Goal: Task Accomplishment & Management: Use online tool/utility

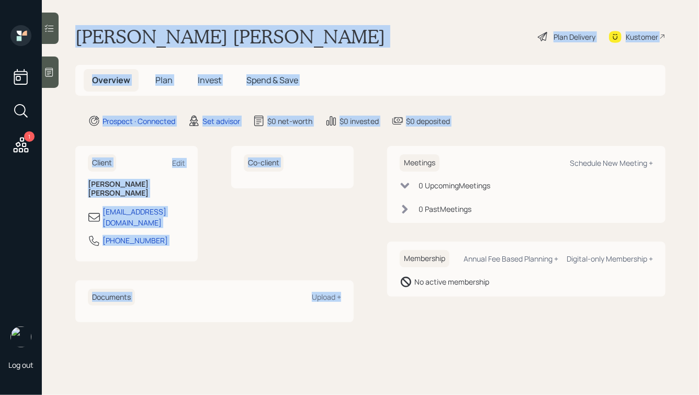
drag, startPoint x: 75, startPoint y: 33, endPoint x: 347, endPoint y: 301, distance: 381.3
click at [347, 301] on main "[PERSON_NAME] [PERSON_NAME] Plan Delivery Kustomer Overview Plan Invest Spend &…" at bounding box center [370, 197] width 657 height 395
click at [347, 301] on div "Documents Upload +" at bounding box center [214, 301] width 278 height 42
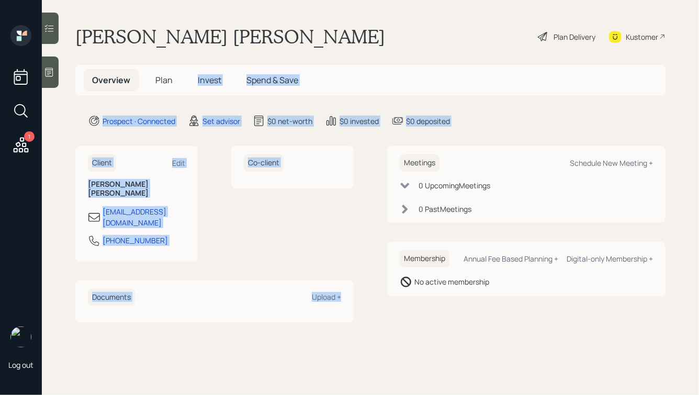
drag, startPoint x: 367, startPoint y: 301, endPoint x: 197, endPoint y: 77, distance: 281.4
click at [197, 77] on main "Rosalind Roger Plan Delivery Kustomer Overview Plan Invest Spend & Save Prospec…" at bounding box center [370, 197] width 657 height 395
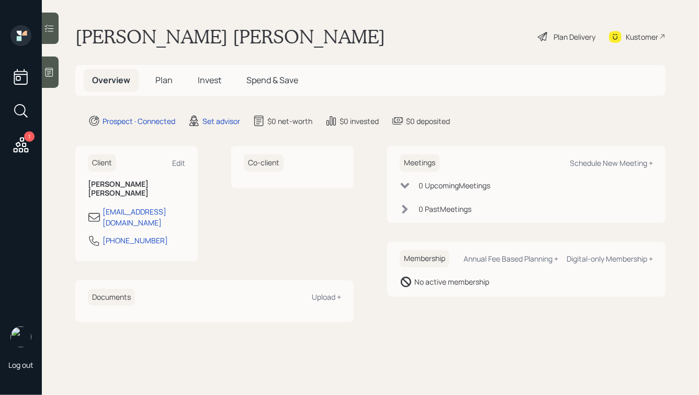
click at [104, 22] on main "Rosalind Roger Plan Delivery Kustomer Overview Plan Invest Spend & Save Prospec…" at bounding box center [370, 197] width 657 height 395
click at [51, 68] on icon at bounding box center [50, 72] width 8 height 9
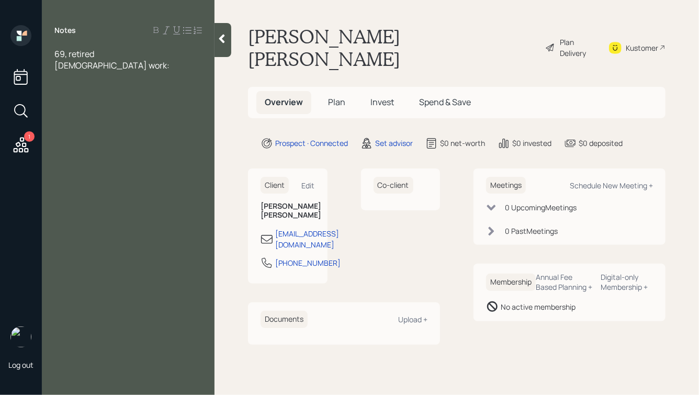
click at [347, 32] on h1 "Rosalind Roger" at bounding box center [392, 47] width 289 height 45
click at [127, 57] on div "69, retired" at bounding box center [127, 54] width 147 height 12
click at [76, 123] on span "Coins:" at bounding box center [66, 123] width 25 height 12
click at [118, 132] on div at bounding box center [127, 135] width 147 height 12
click at [116, 121] on div "Coins IRA:" at bounding box center [127, 123] width 147 height 12
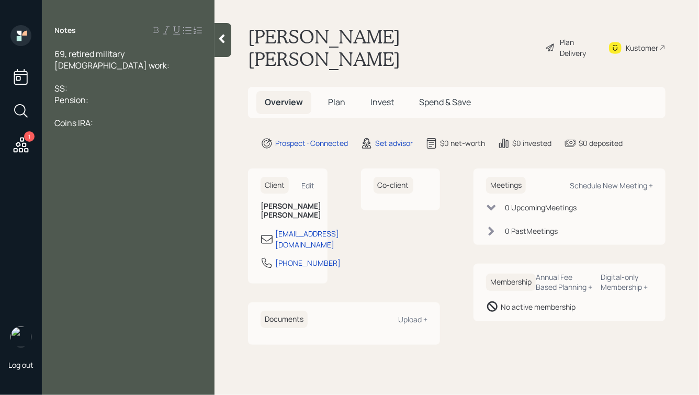
click at [86, 109] on div at bounding box center [127, 112] width 147 height 12
click at [103, 141] on div at bounding box center [127, 146] width 147 height 12
drag, startPoint x: 156, startPoint y: 149, endPoint x: 89, endPoint y: 149, distance: 66.9
click at [89, 149] on div "2 Houses, one she rents" at bounding box center [127, 146] width 147 height 12
click at [108, 137] on div "Coins IRA:" at bounding box center [127, 135] width 147 height 12
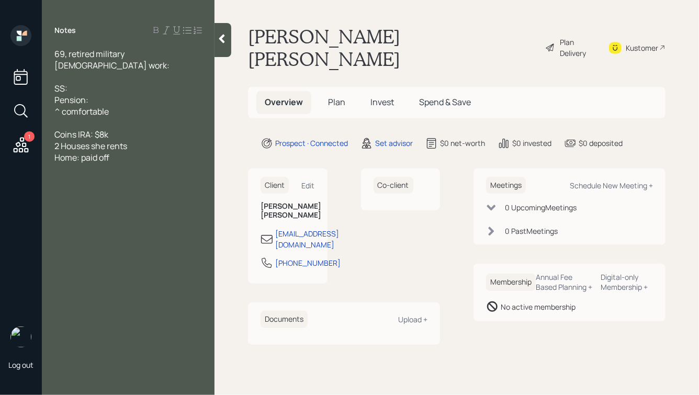
click at [230, 42] on div at bounding box center [222, 40] width 17 height 34
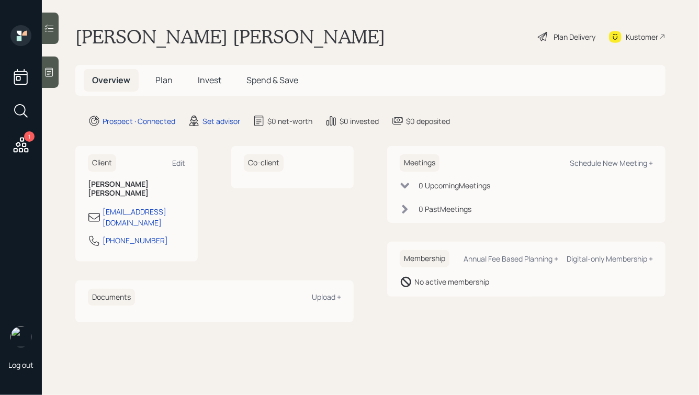
click at [326, 50] on main "Rosalind Roger Plan Delivery Kustomer Overview Plan Invest Spend & Save Prospec…" at bounding box center [370, 197] width 657 height 395
